Goal: Ask a question

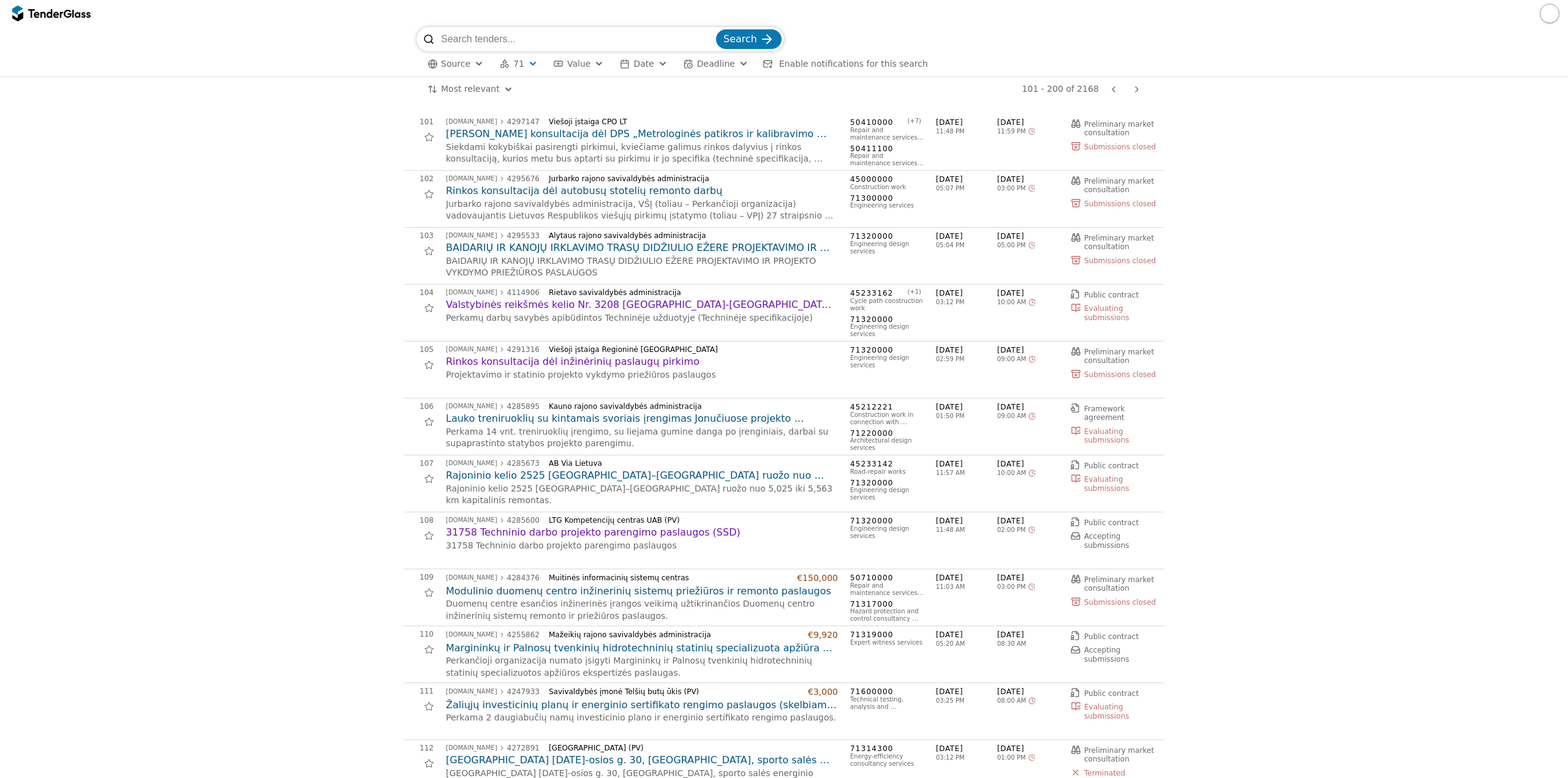
scroll to position [1041, 0]
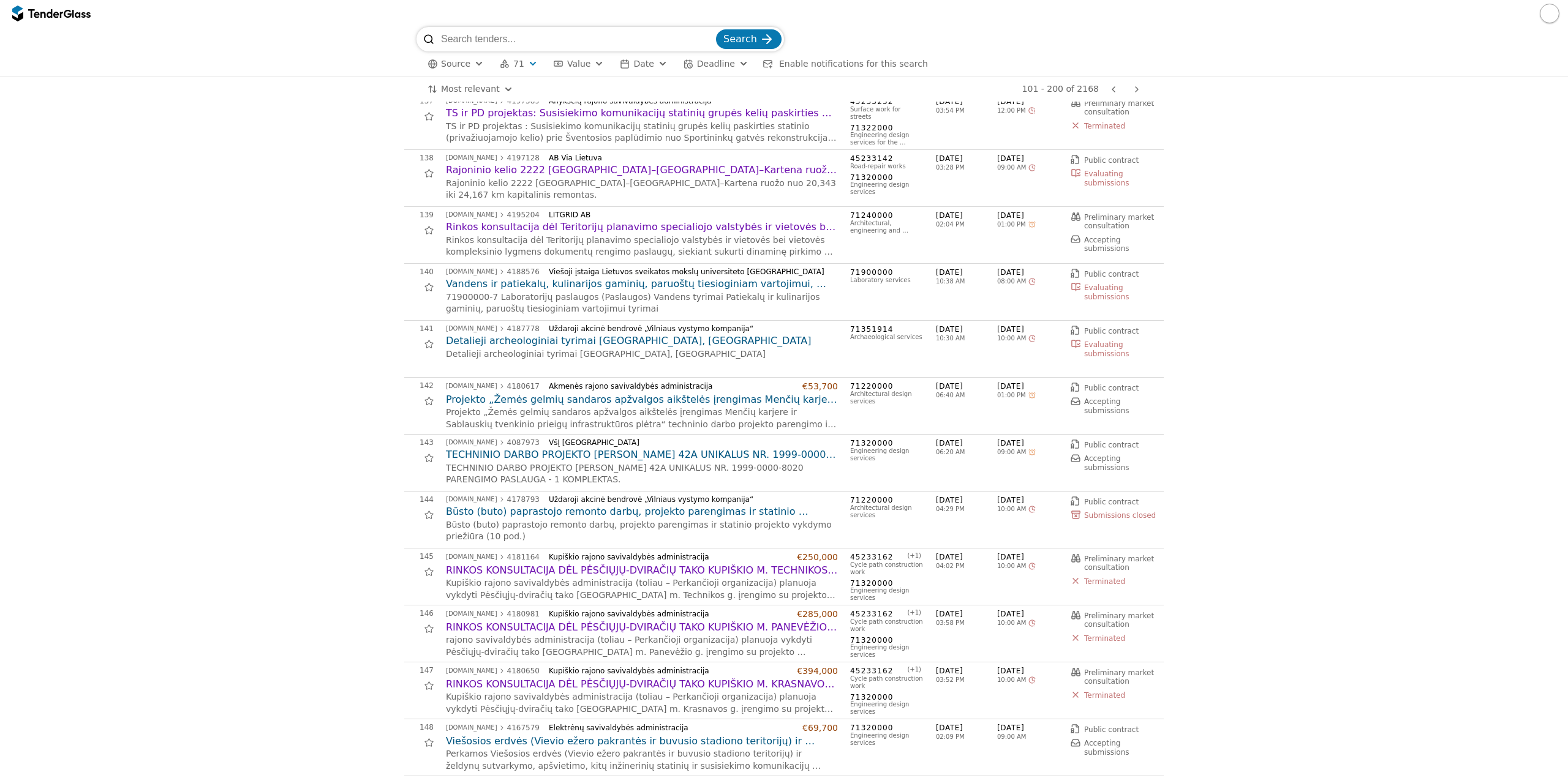
scroll to position [2082, 0]
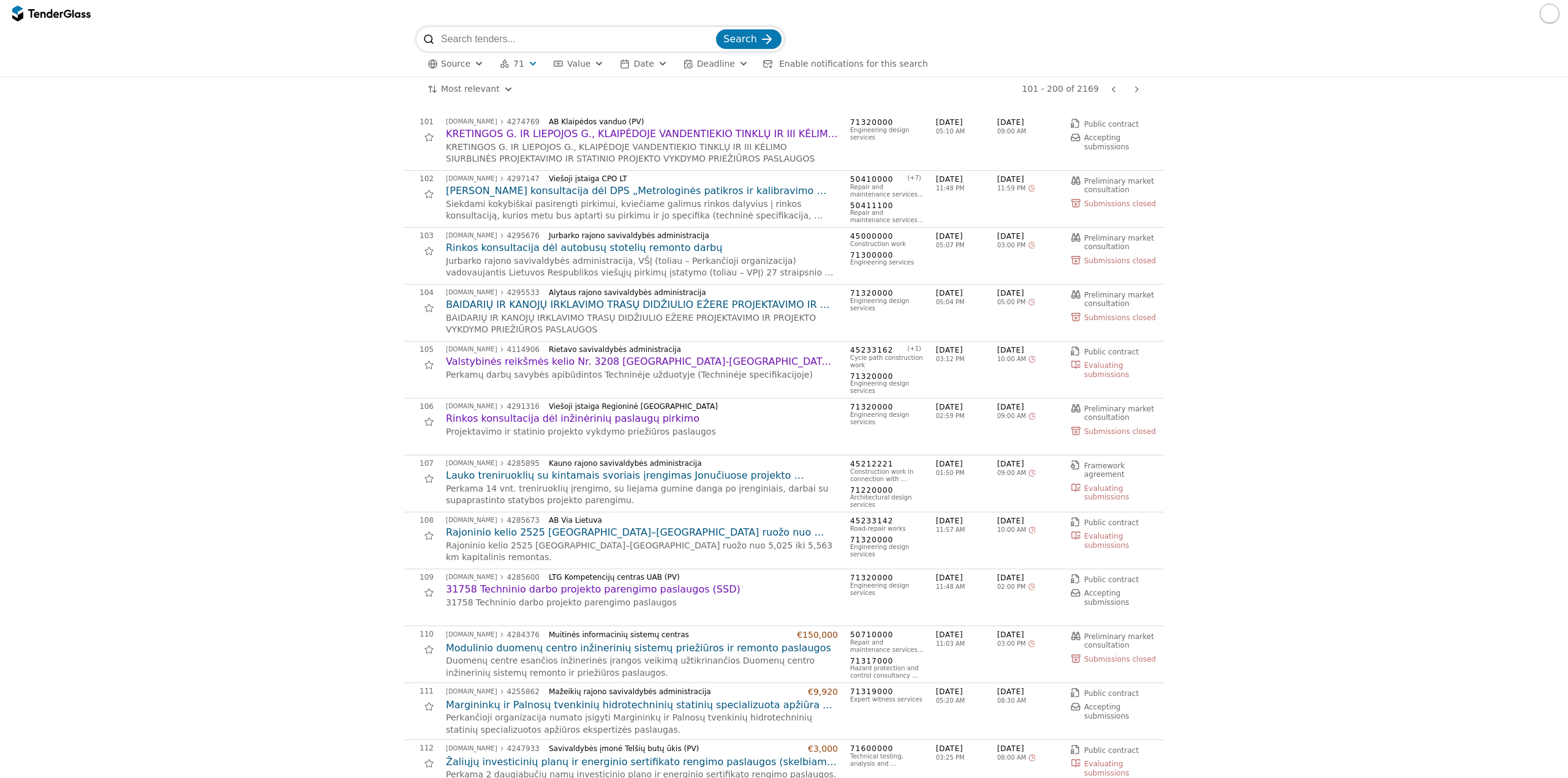
click at [586, 128] on h2 "KRETINGOS G. IR LIEPOJOS G., KLAIPĖDOJE VANDENTIEKIO TINKLŲ IR III KĖLIMO SIURB…" at bounding box center [642, 133] width 392 height 13
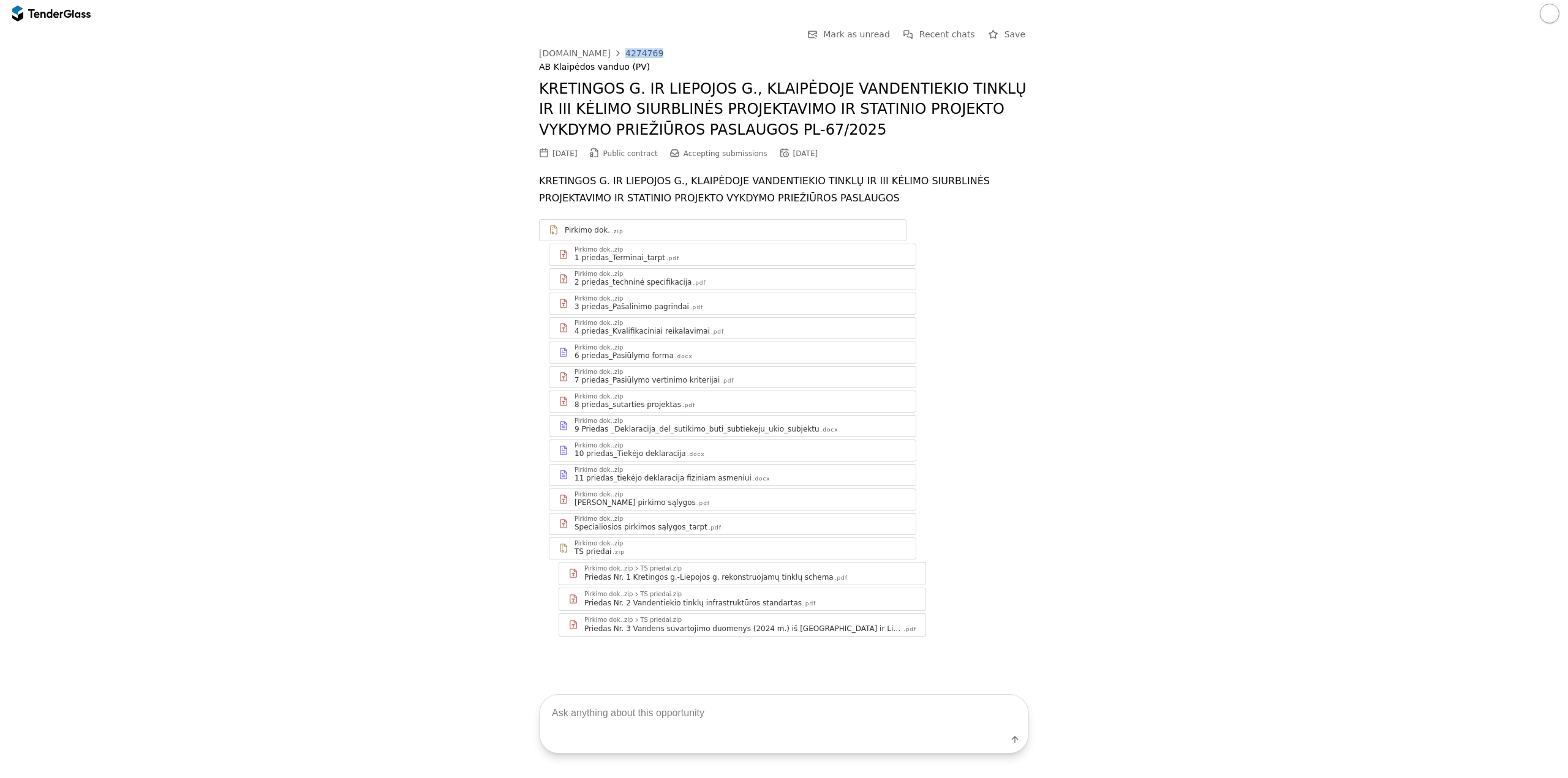
drag, startPoint x: 657, startPoint y: 50, endPoint x: 616, endPoint y: 54, distance: 41.2
click at [616, 54] on div "viesiejipirkimai.lt 4274769" at bounding box center [784, 53] width 490 height 10
copy div "4274769"
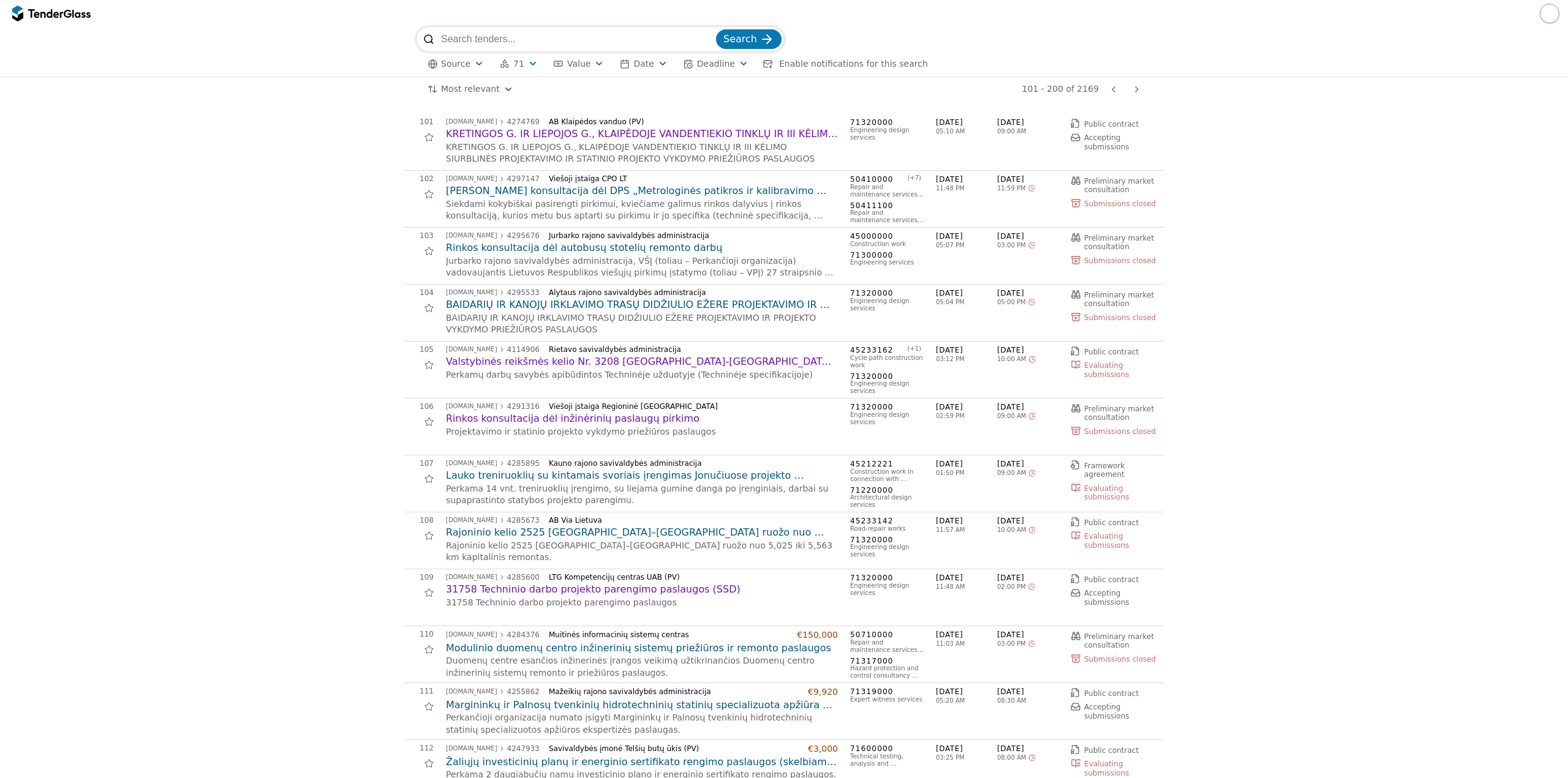
click at [442, 87] on html "Search Source 71 Type Buyer Value Date Deadline Enable notifications for this s…" at bounding box center [784, 389] width 1568 height 778
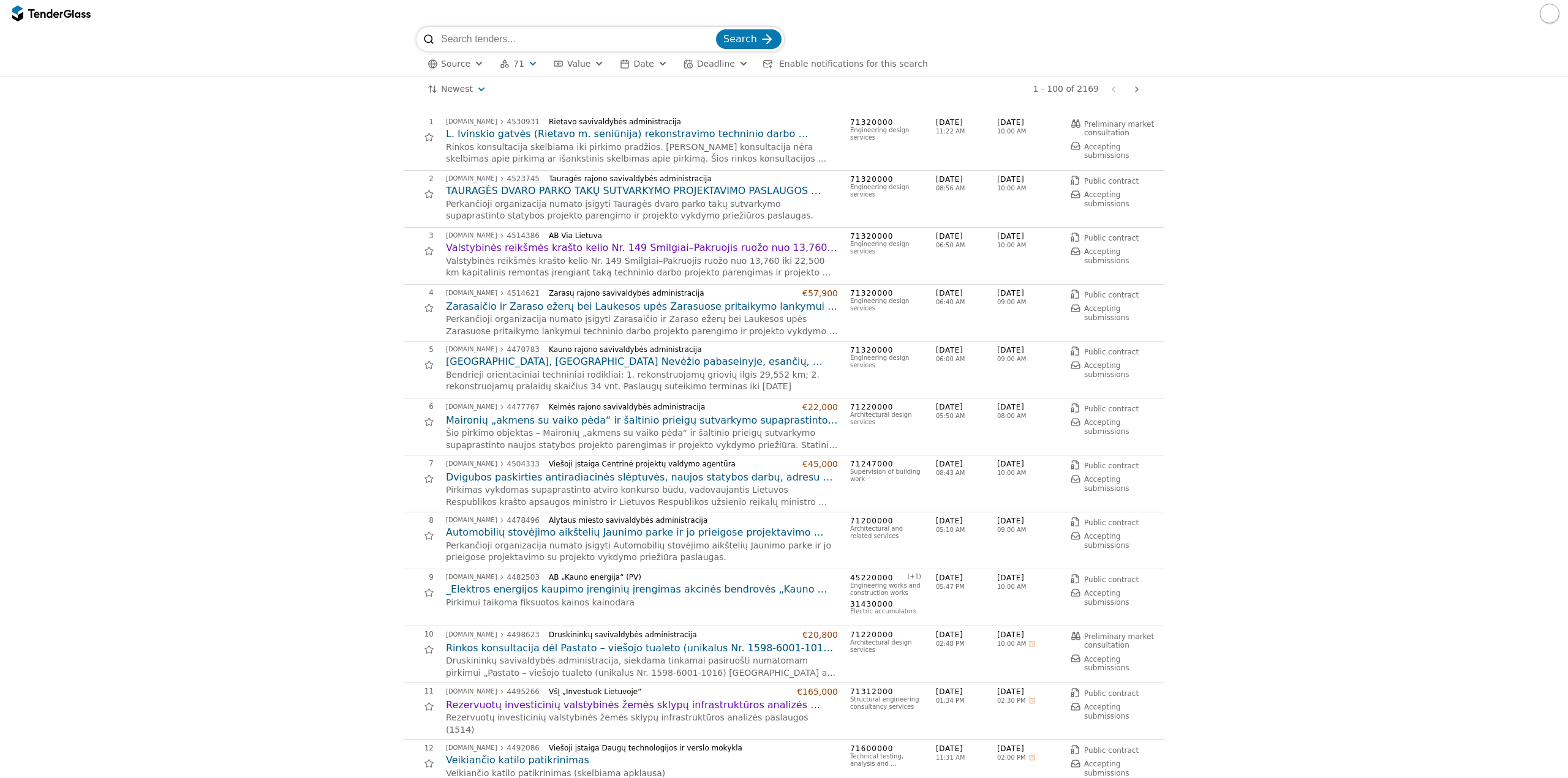
click at [721, 134] on h2 "L. Ivinskio gatvės (Rietavo m. seniūnija) rekonstravimo techninio darbo projekt…" at bounding box center [642, 133] width 392 height 13
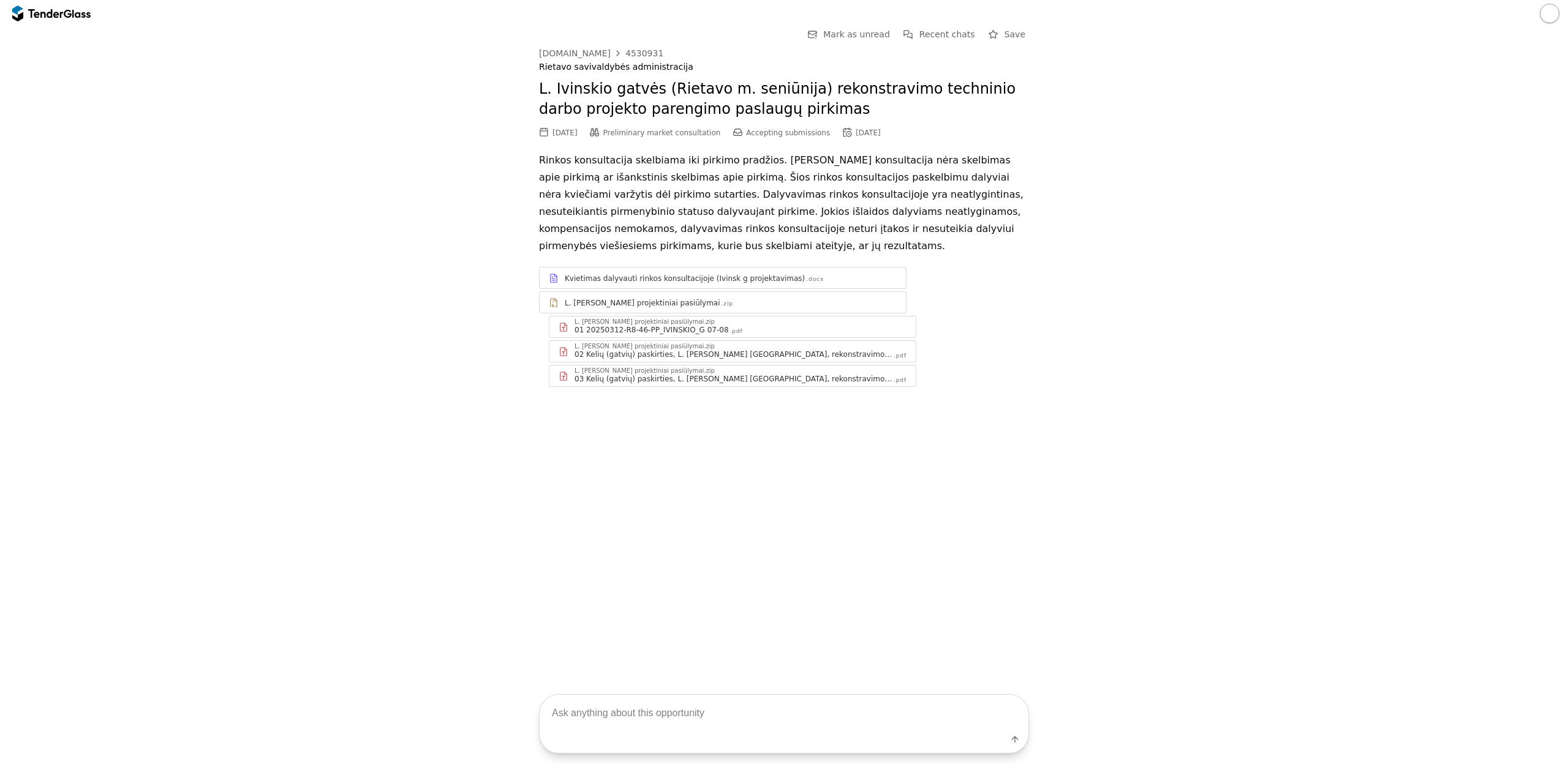
click at [732, 325] on div "01 20250312-R8-46-PP_IVINSKIO_G 07-08 .pdf" at bounding box center [741, 330] width 332 height 10
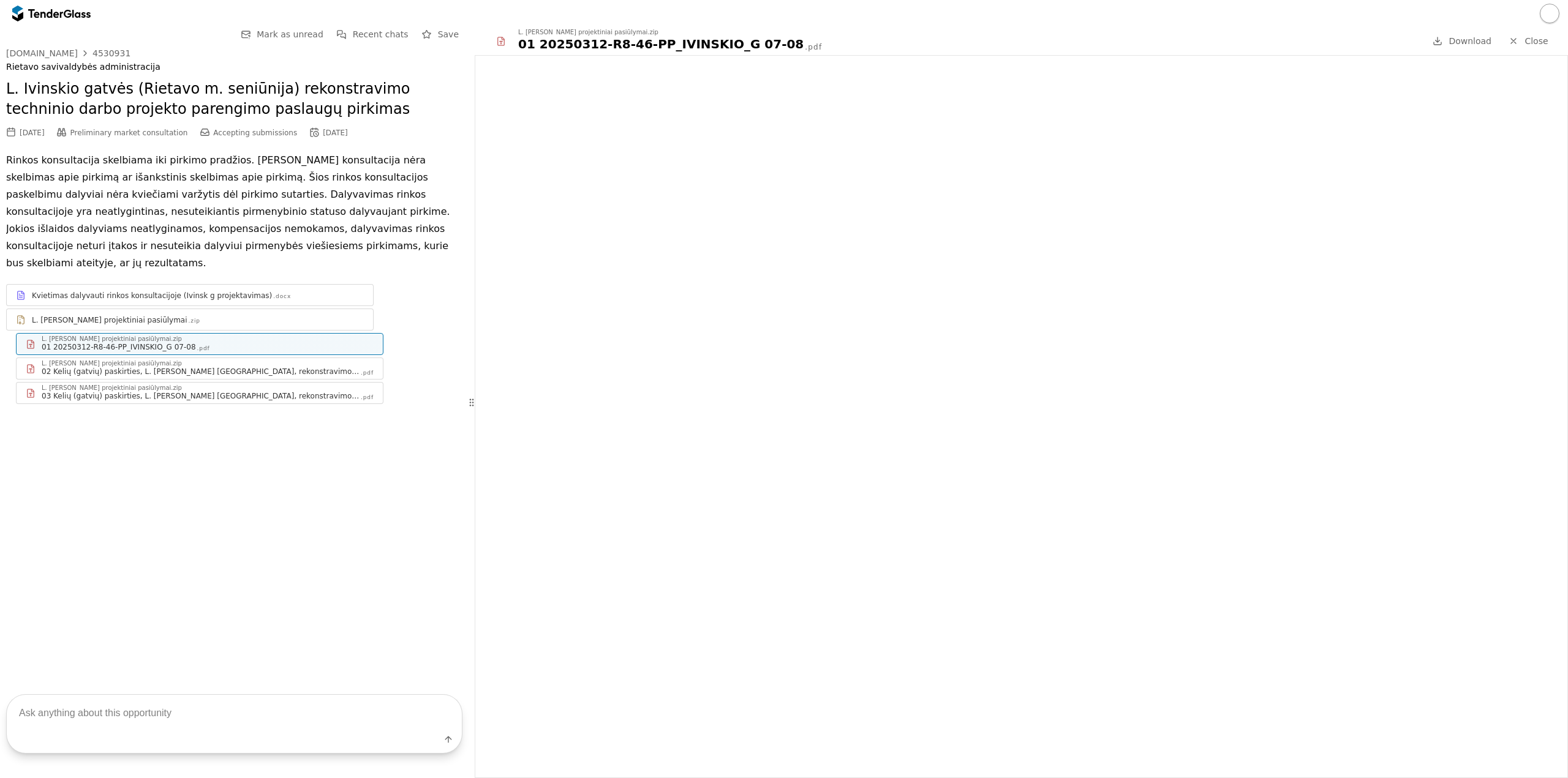
click at [182, 291] on div "Kvietimas dalyvauti rinkos konsultacijoje (Ivinsk g projektavimas)" at bounding box center [152, 296] width 240 height 10
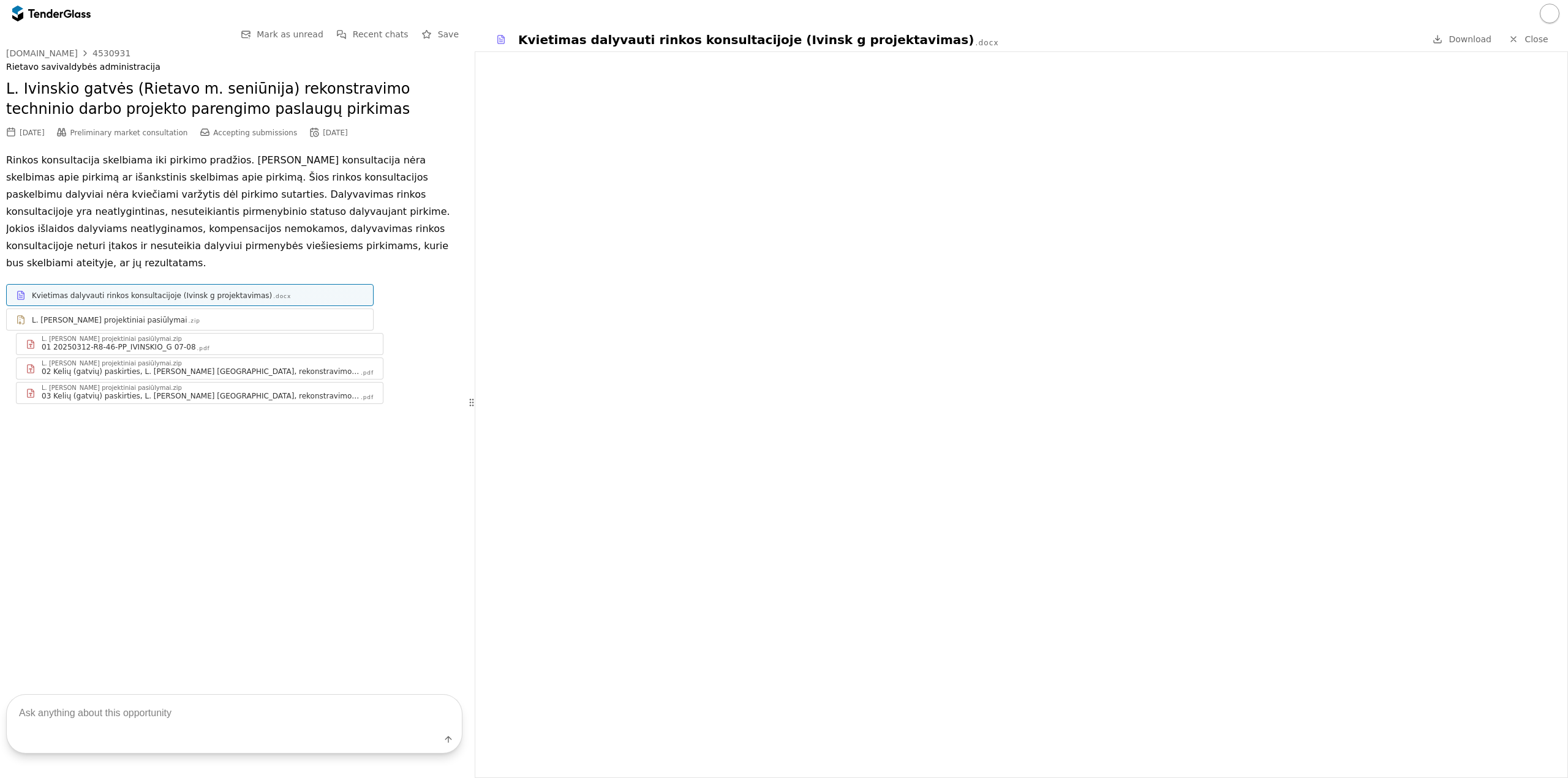
click at [211, 711] on textarea at bounding box center [234, 713] width 455 height 36
type textarea "kiek km gartves ilgis?"
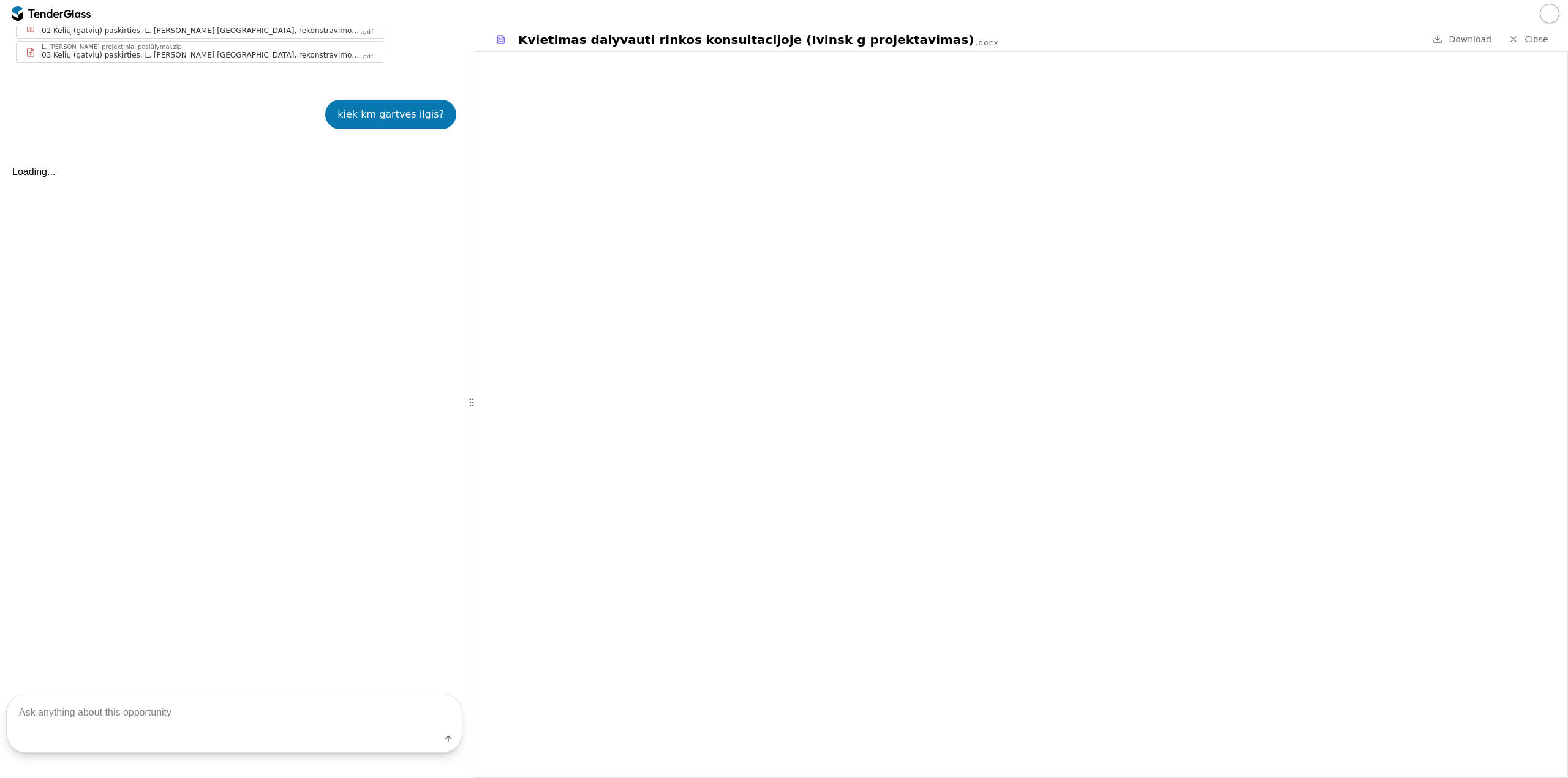
scroll to position [377, 0]
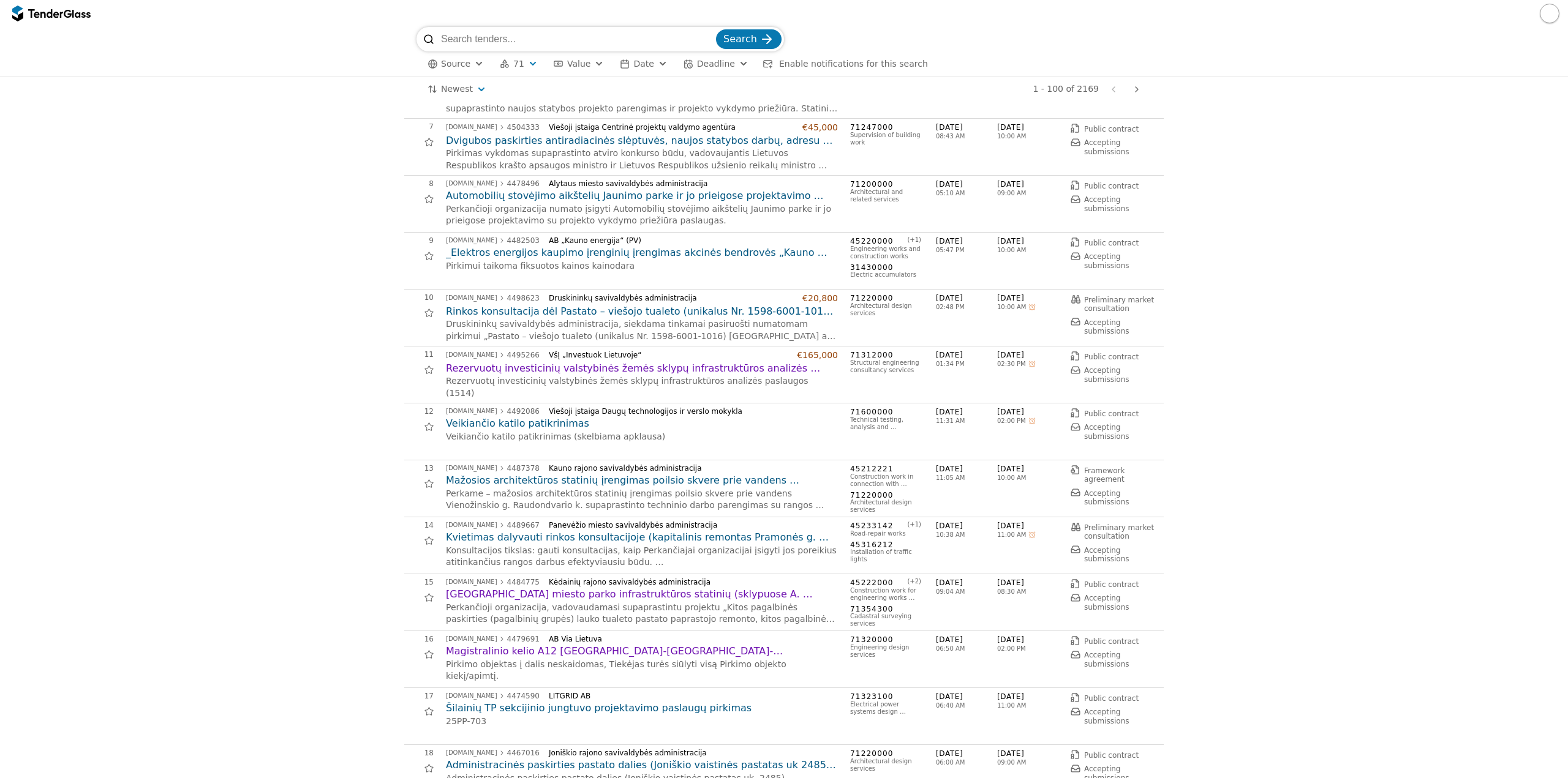
scroll to position [367, 0]
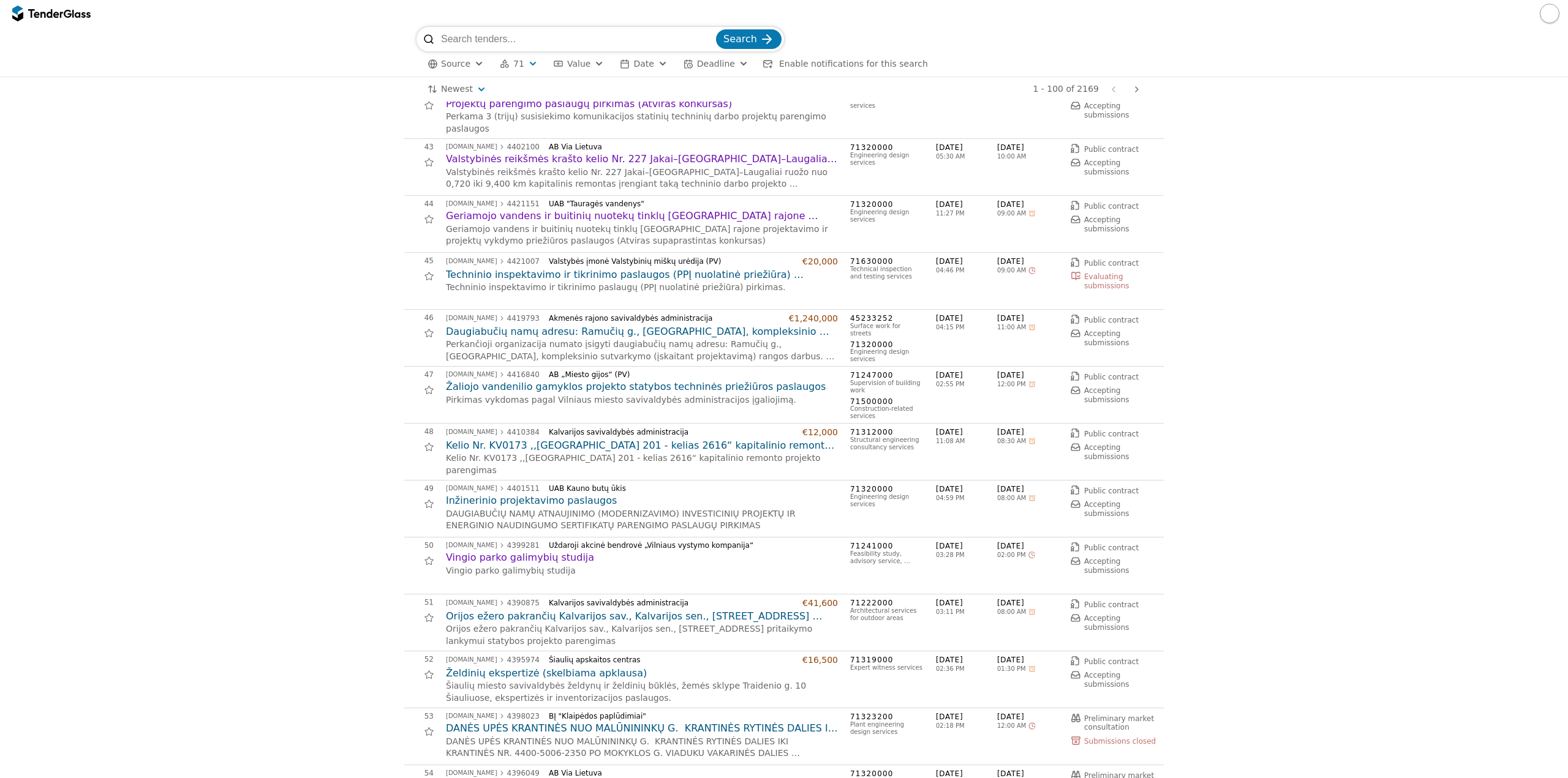
scroll to position [2387, 0]
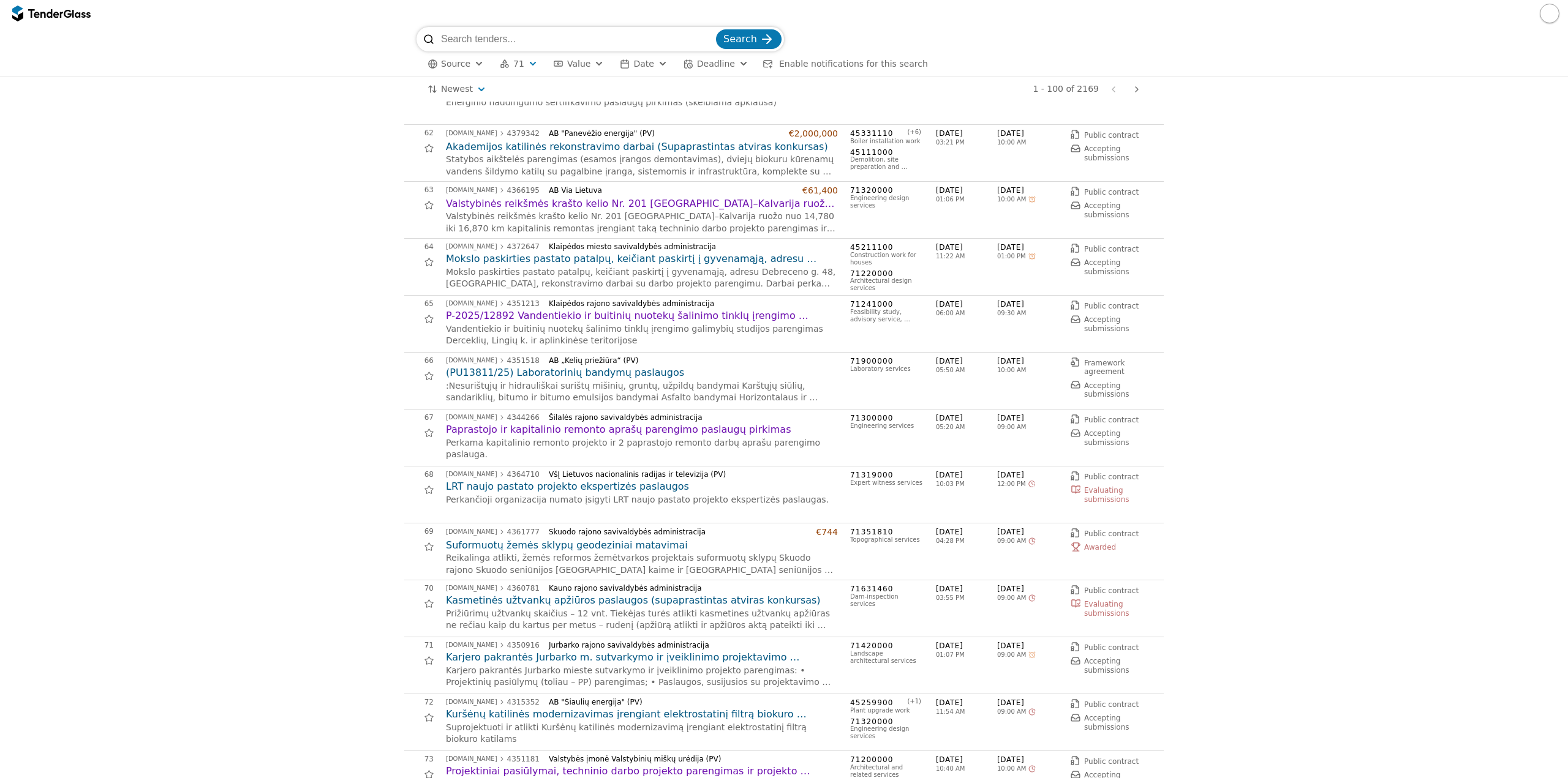
scroll to position [3489, 0]
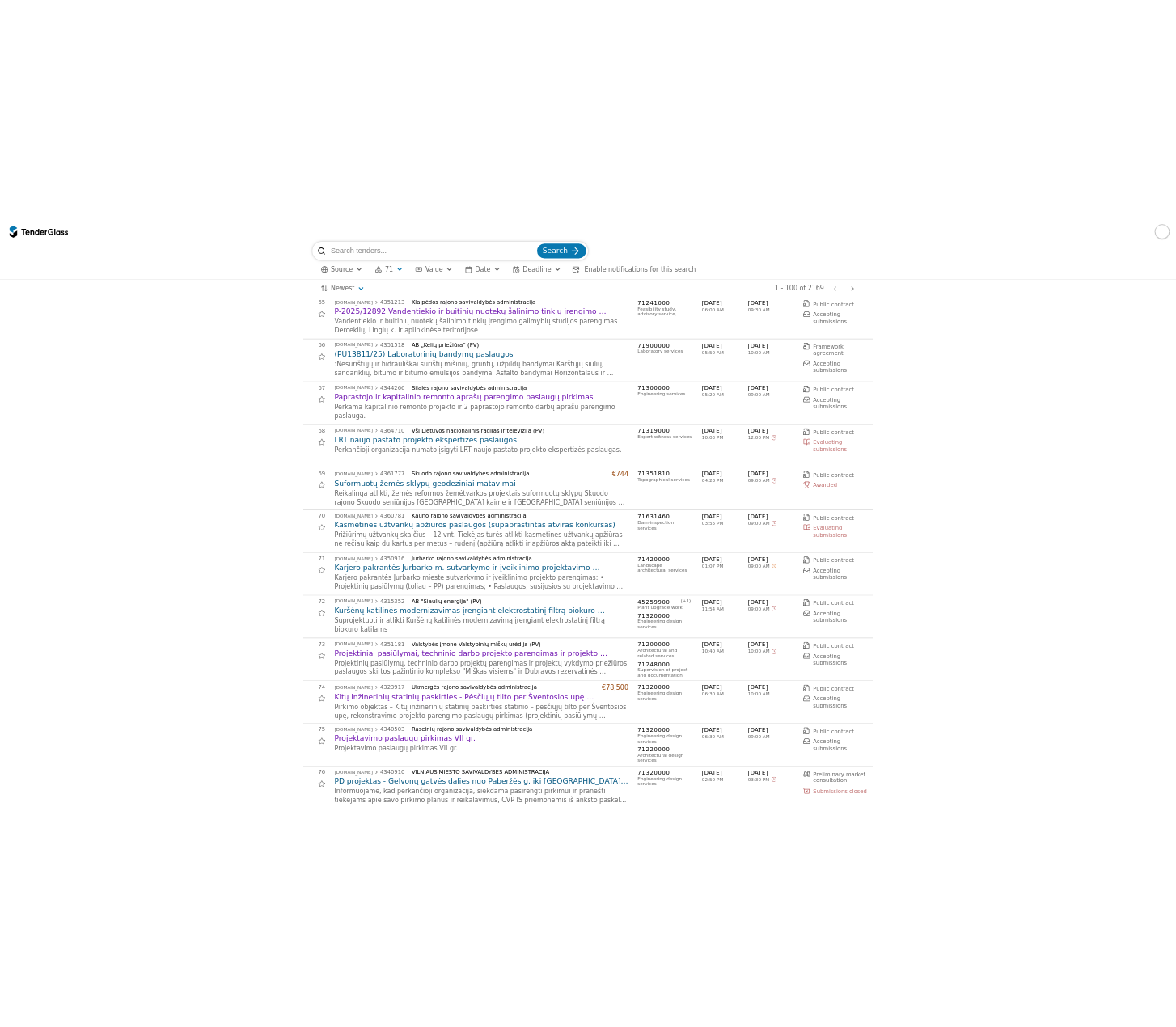
scroll to position [4852, 0]
